Goal: Task Accomplishment & Management: Use online tool/utility

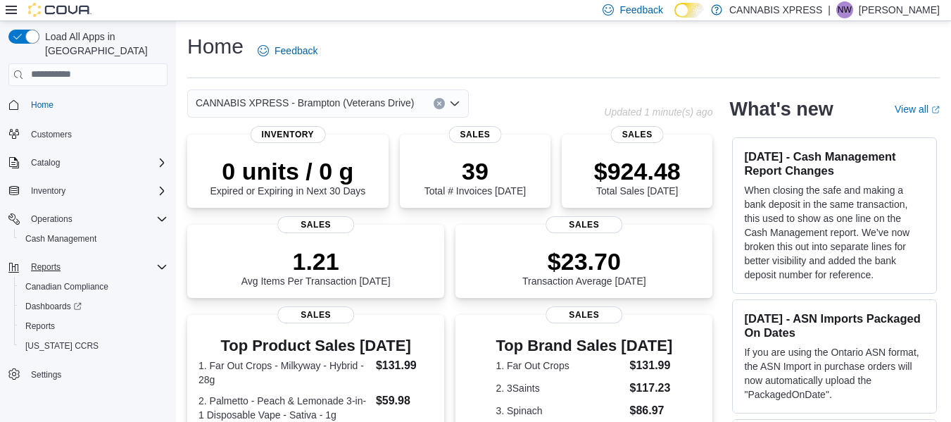
click at [73, 258] on div "Reports" at bounding box center [96, 266] width 142 height 17
click at [66, 233] on span "Cash Management" at bounding box center [60, 238] width 71 height 11
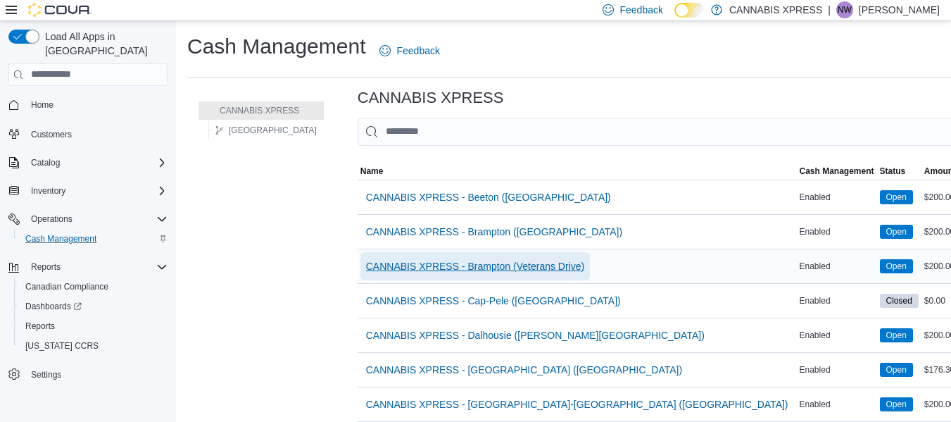
click at [440, 277] on span "CANNABIS XPRESS - Brampton (Veterans Drive)" at bounding box center [475, 266] width 218 height 28
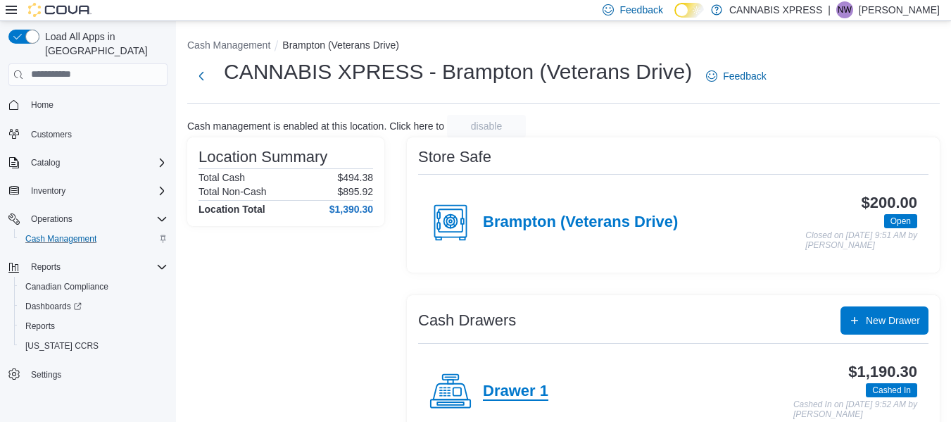
click at [510, 388] on h4 "Drawer 1" at bounding box center [515, 391] width 65 height 18
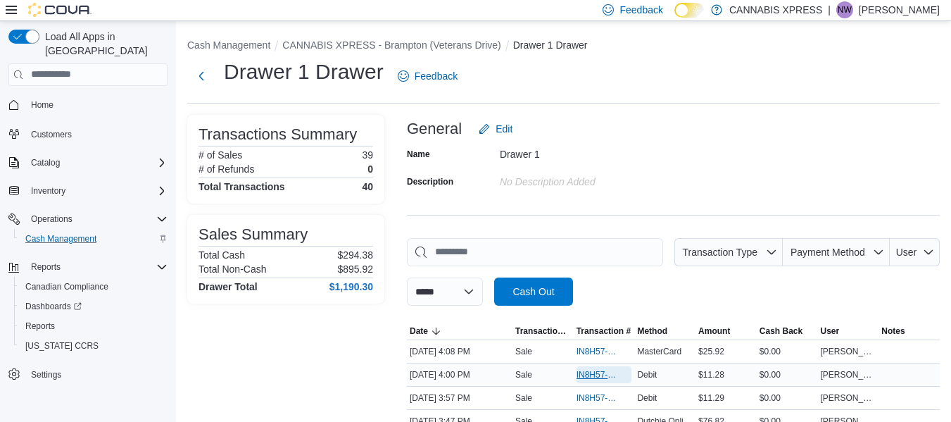
click at [590, 378] on span "IN8H57-773987" at bounding box center [597, 374] width 42 height 11
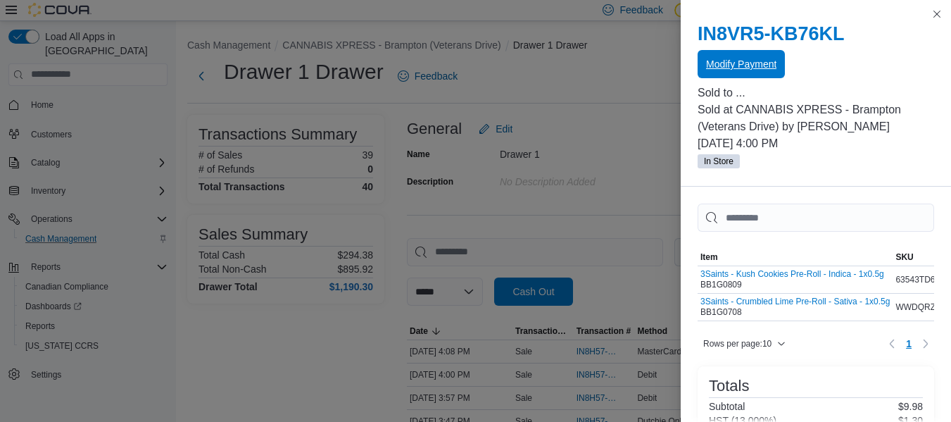
click at [745, 70] on span "Modify Payment" at bounding box center [741, 64] width 70 height 14
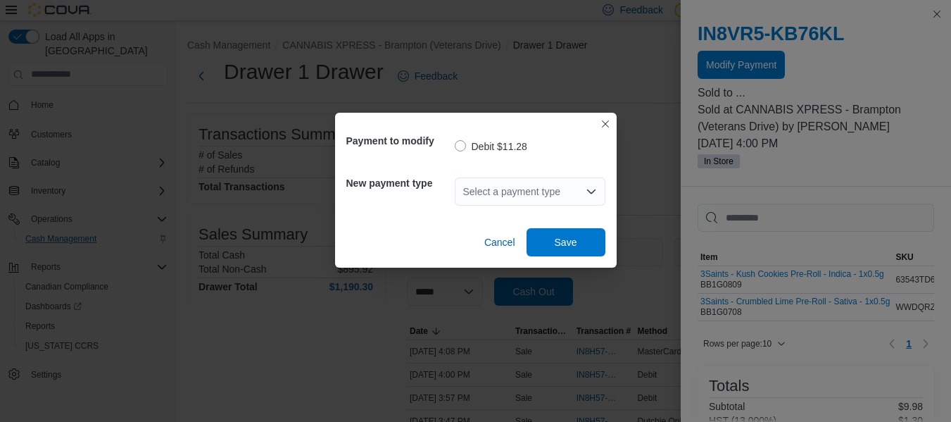
click at [541, 199] on div "Select a payment type" at bounding box center [530, 191] width 151 height 28
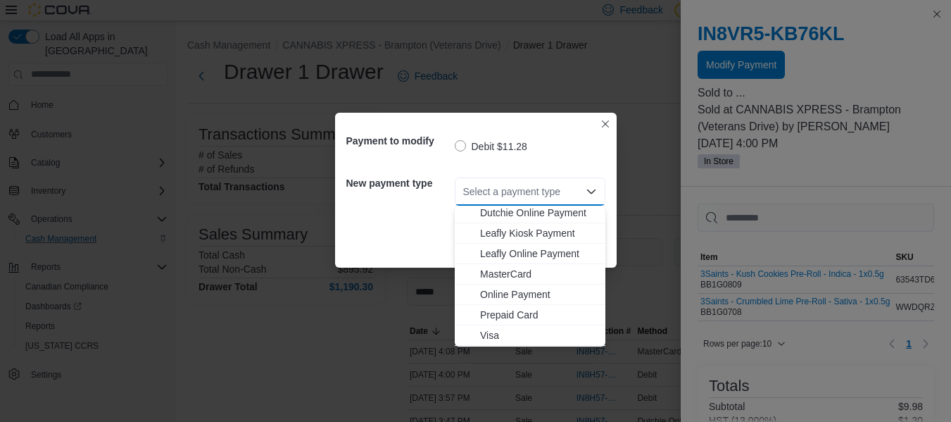
scroll to position [145, 0]
click at [514, 248] on span "MasterCard" at bounding box center [538, 254] width 117 height 14
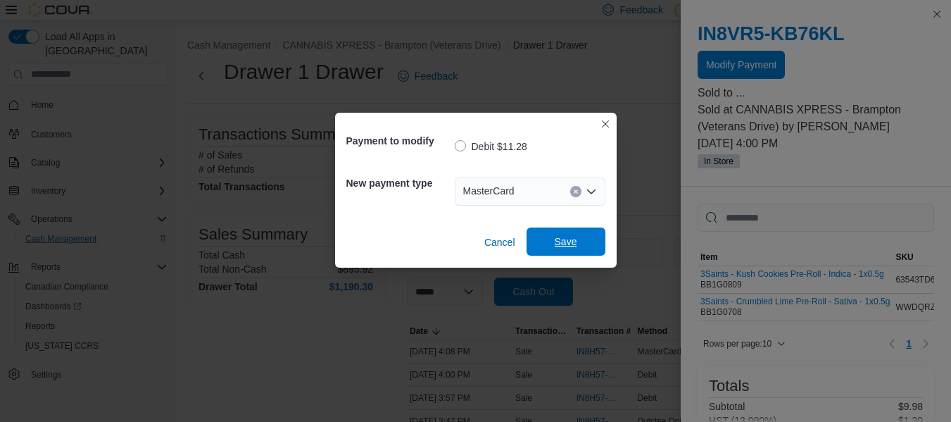
click at [574, 240] on span "Save" at bounding box center [566, 241] width 23 height 14
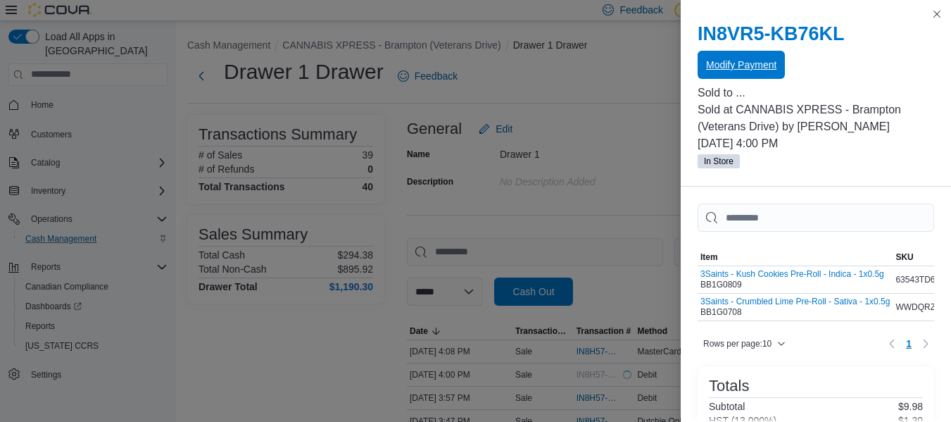
scroll to position [0, 0]
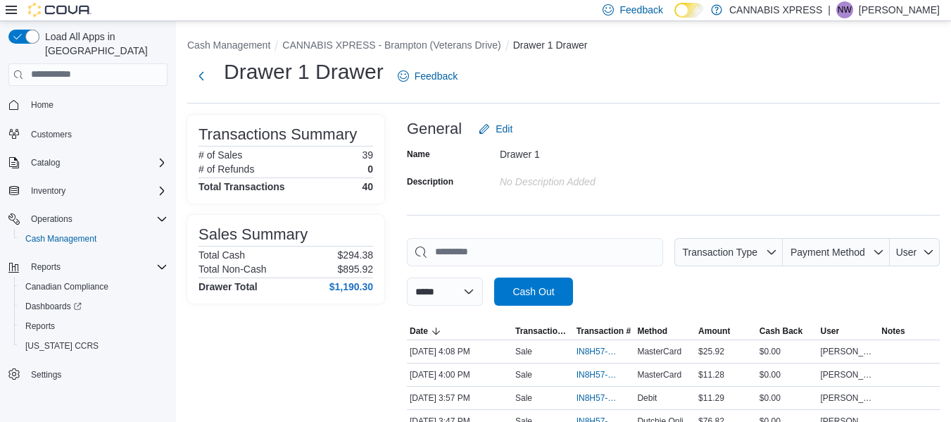
scroll to position [436, 0]
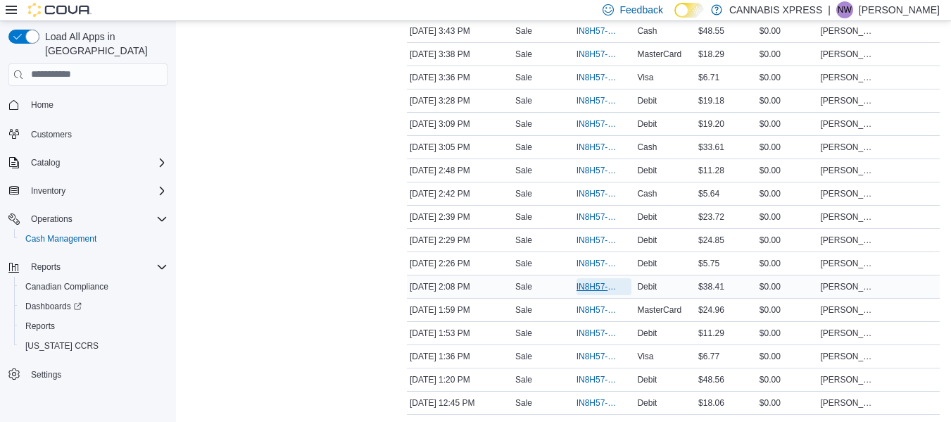
click at [588, 281] on span "IN8H57-773778" at bounding box center [597, 286] width 42 height 11
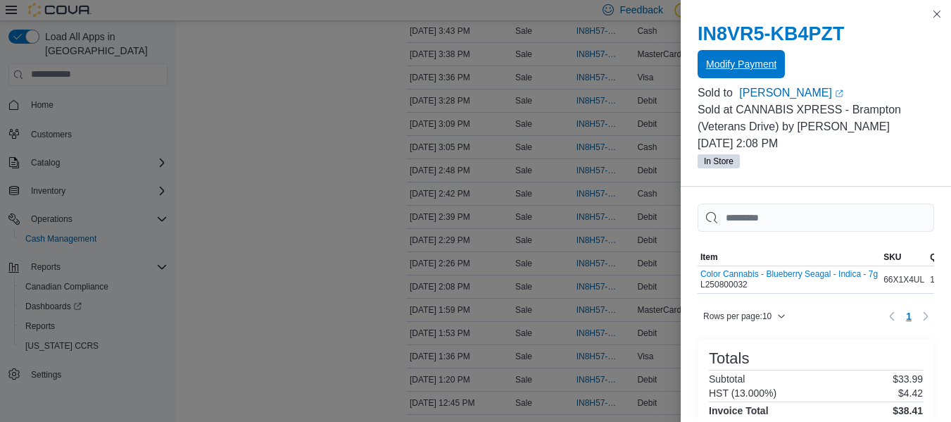
click at [740, 58] on span "Modify Payment" at bounding box center [741, 64] width 70 height 14
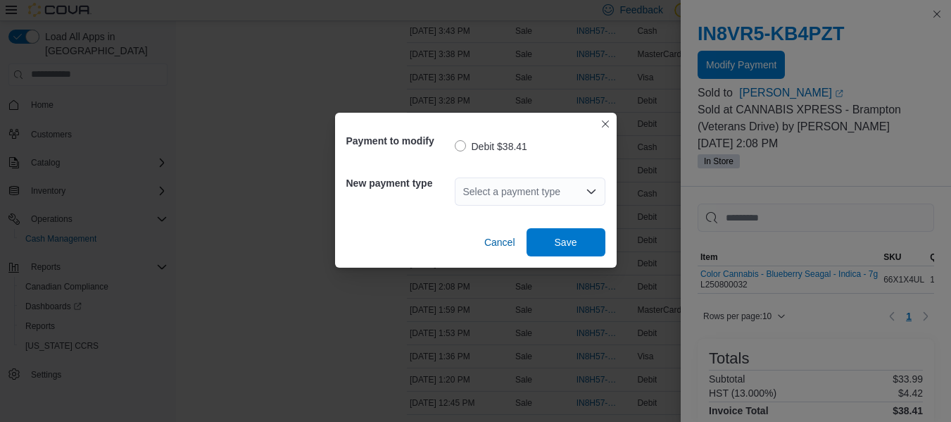
click at [509, 195] on div "Select a payment type" at bounding box center [530, 191] width 151 height 28
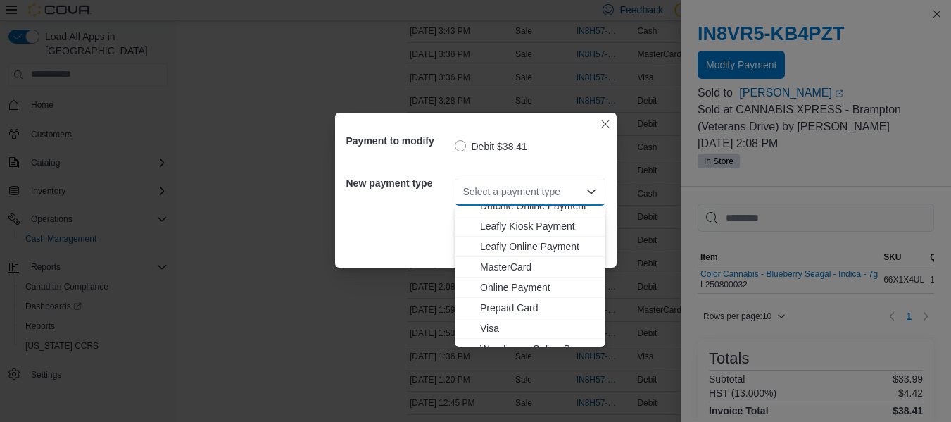
scroll to position [145, 0]
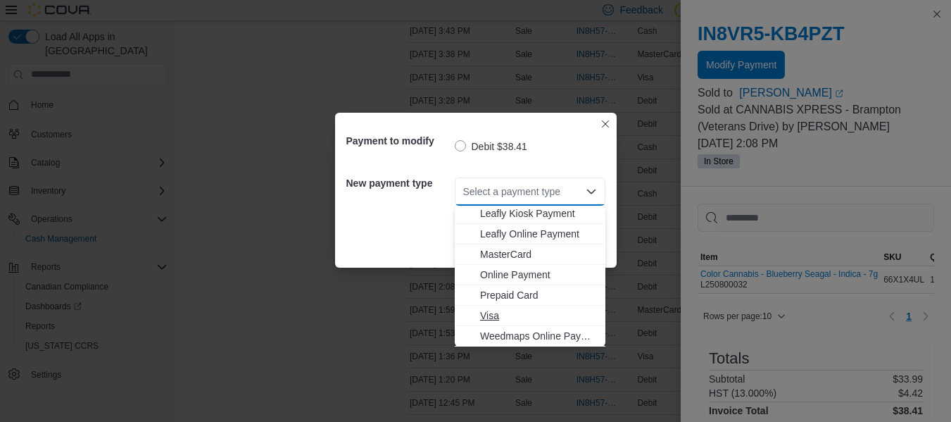
click at [512, 309] on span "Visa" at bounding box center [538, 315] width 117 height 14
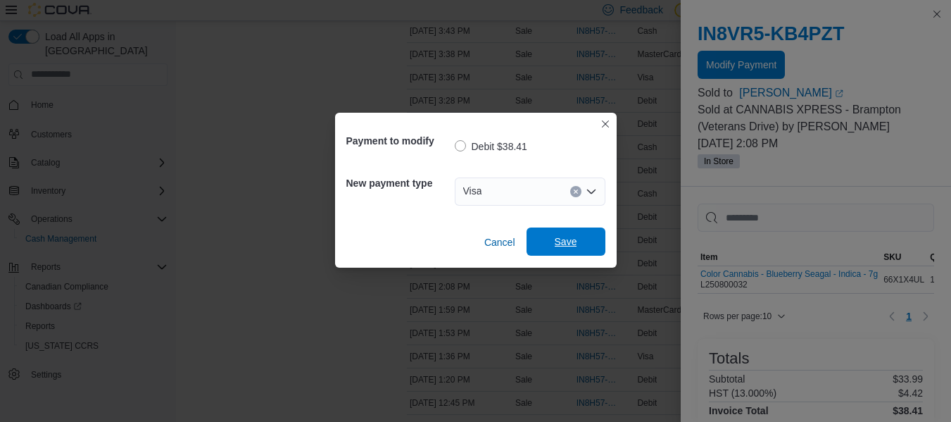
click at [567, 239] on span "Save" at bounding box center [566, 241] width 23 height 14
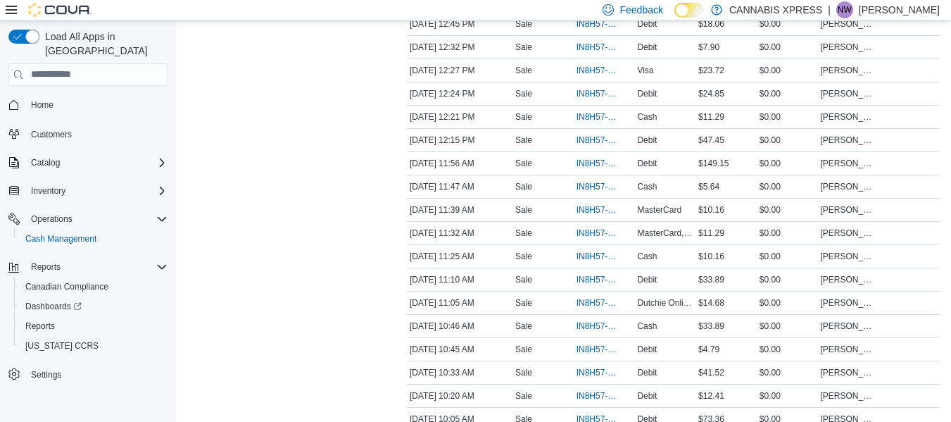
scroll to position [866, 0]
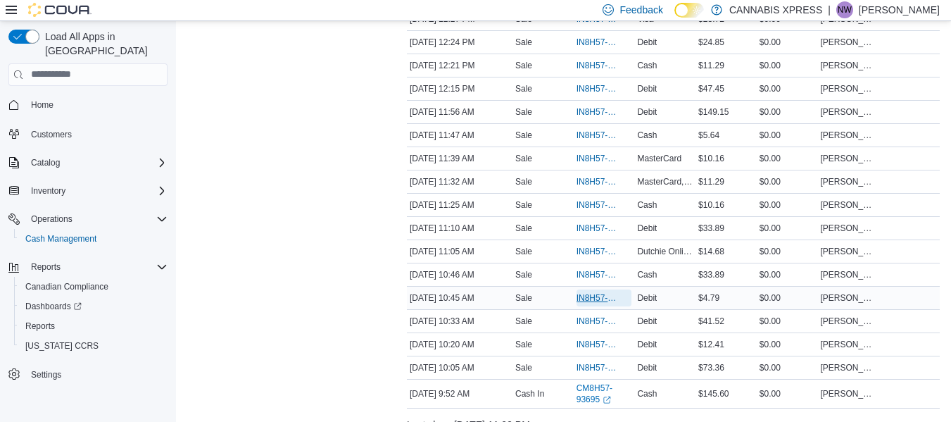
click at [603, 295] on span "IN8H57-773524" at bounding box center [597, 297] width 42 height 11
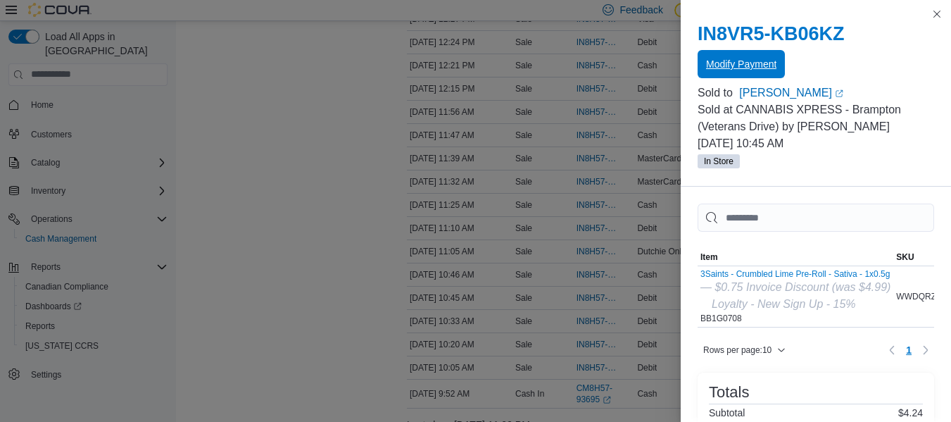
click at [733, 74] on span "Modify Payment" at bounding box center [741, 64] width 70 height 28
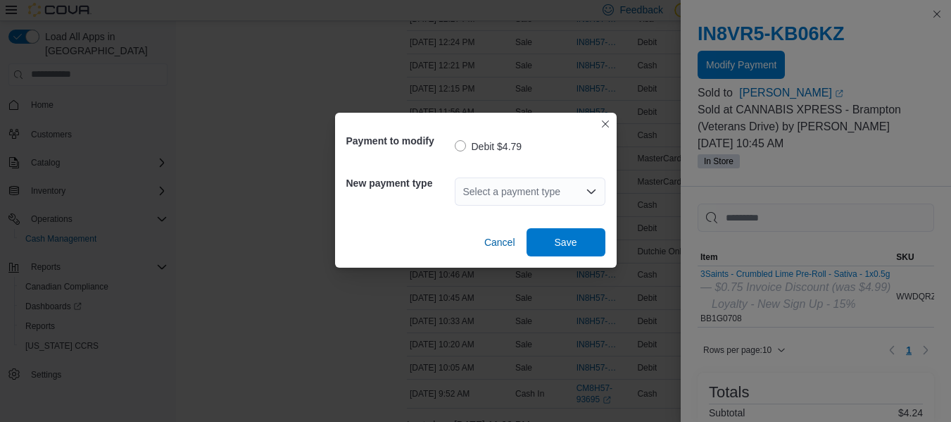
click at [520, 189] on div "Select a payment type" at bounding box center [530, 191] width 151 height 28
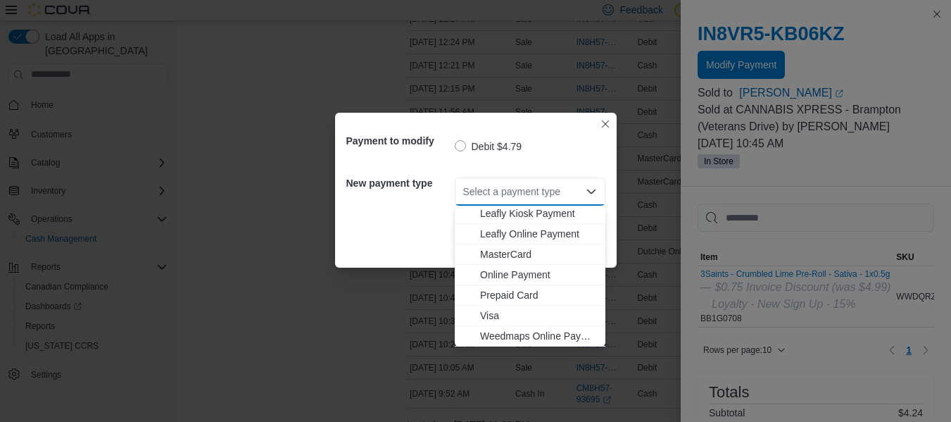
scroll to position [145, 0]
click at [509, 313] on span "Visa" at bounding box center [538, 315] width 117 height 14
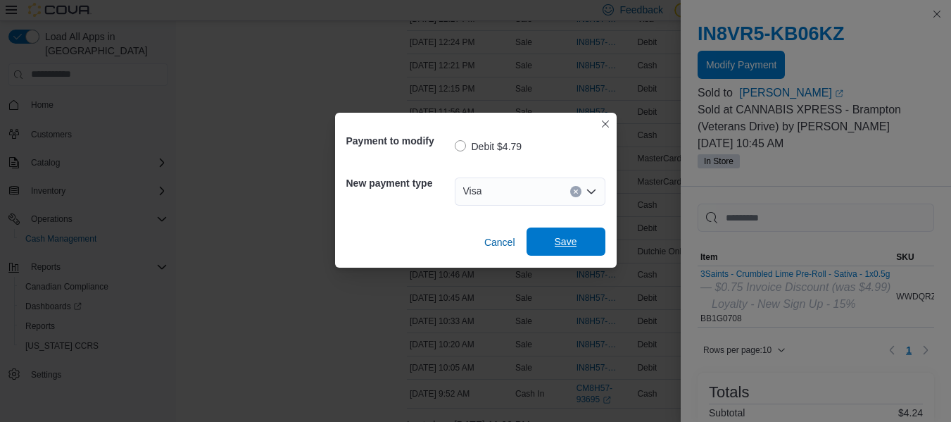
click at [552, 242] on span "Save" at bounding box center [566, 241] width 62 height 28
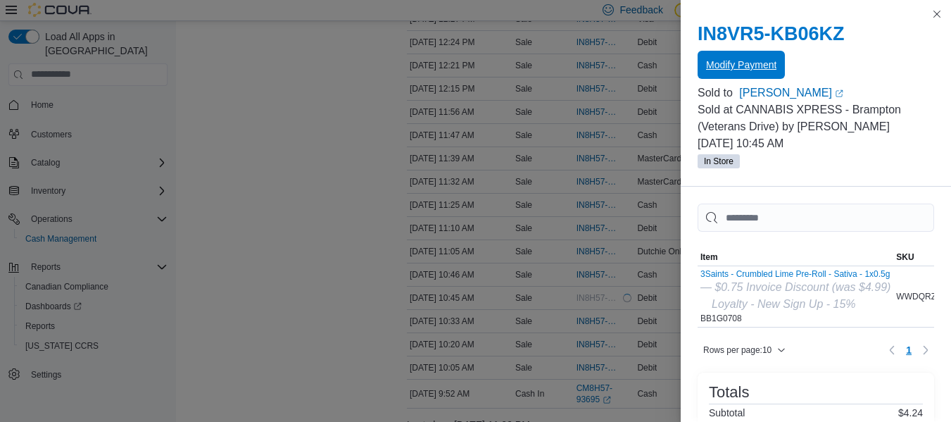
scroll to position [0, 0]
